Goal: Task Accomplishment & Management: Use online tool/utility

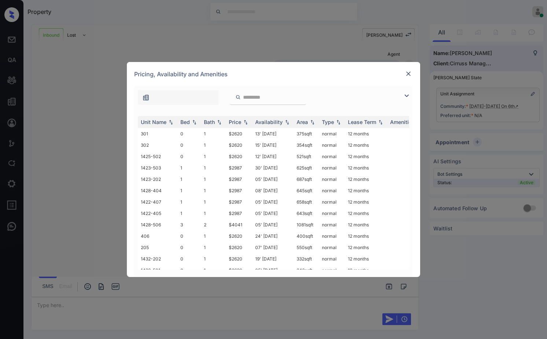
click at [407, 74] on img at bounding box center [408, 73] width 7 height 7
click at [170, 120] on img at bounding box center [170, 122] width 7 height 5
click at [170, 120] on img at bounding box center [170, 121] width 7 height 5
click at [407, 73] on img at bounding box center [408, 73] width 7 height 7
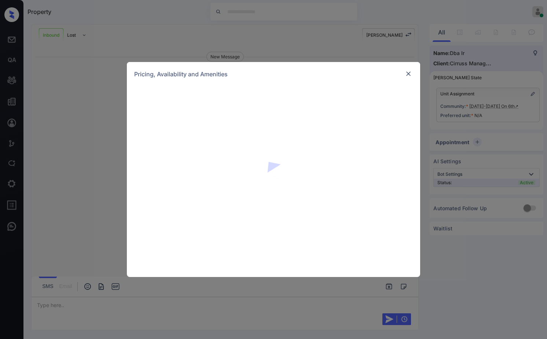
scroll to position [52, 0]
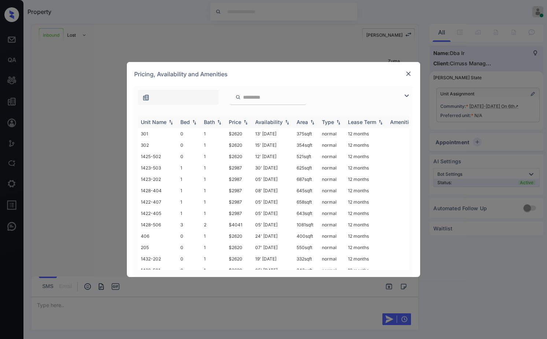
click at [170, 120] on img at bounding box center [170, 122] width 7 height 5
click at [170, 120] on img at bounding box center [170, 121] width 7 height 5
click at [410, 73] on img at bounding box center [408, 73] width 7 height 7
